Goal: Task Accomplishment & Management: Manage account settings

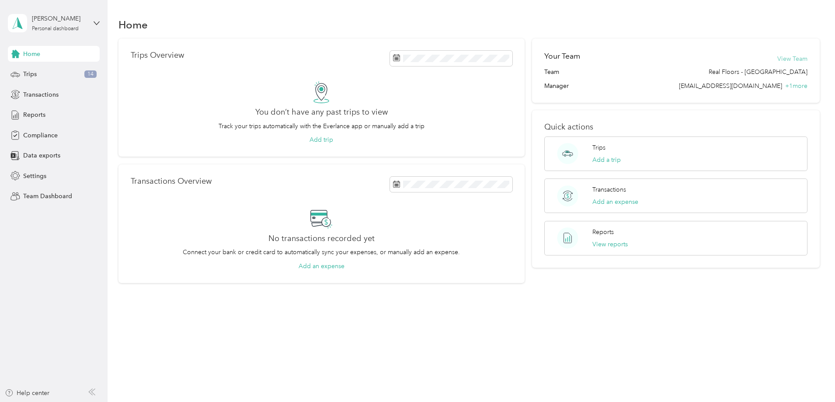
click at [777, 57] on button "View Team" at bounding box center [792, 58] width 30 height 9
